Goal: Task Accomplishment & Management: Manage account settings

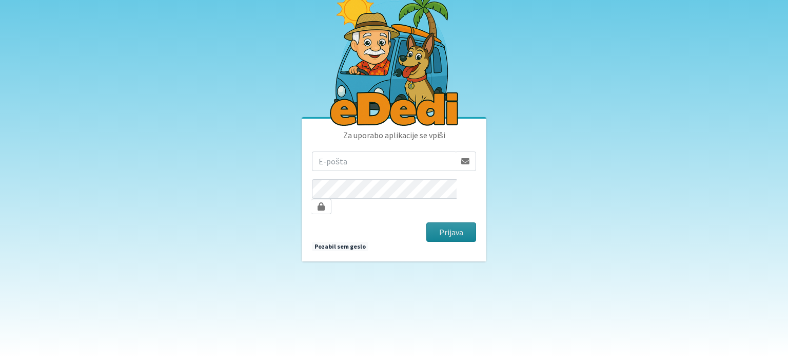
type input "[PERSON_NAME][EMAIL_ADDRESS][DOMAIN_NAME]"
click at [450, 226] on button "Prijava" at bounding box center [451, 231] width 50 height 19
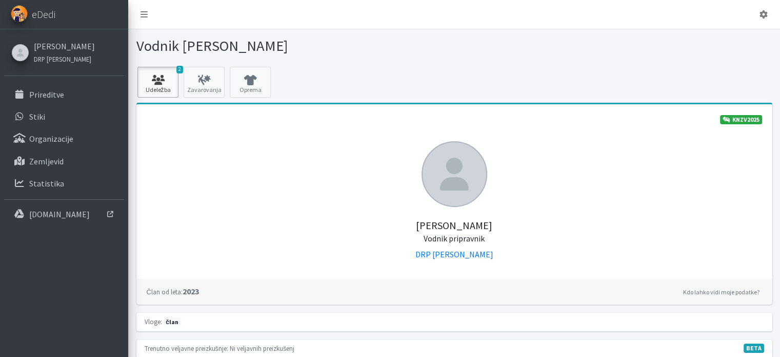
click at [164, 77] on icon at bounding box center [158, 80] width 35 height 10
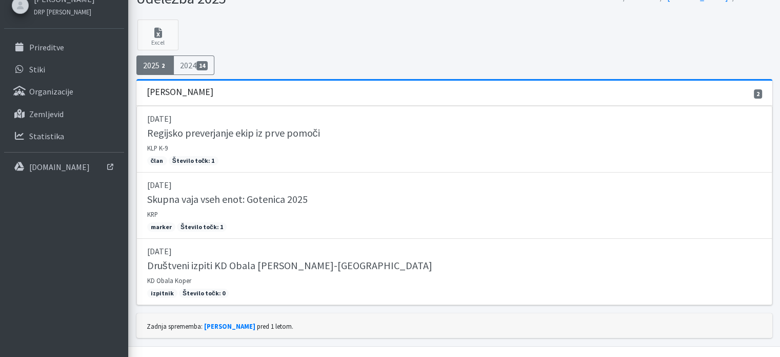
scroll to position [64, 0]
